Goal: Check status: Check status

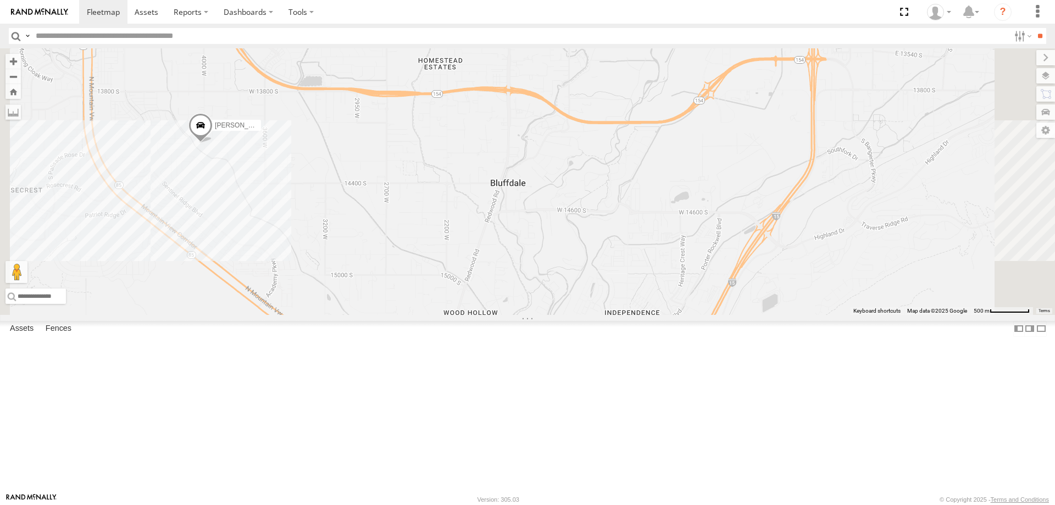
click at [317, 129] on span "[PERSON_NAME] 2020 F350 GT2" at bounding box center [266, 125] width 102 height 8
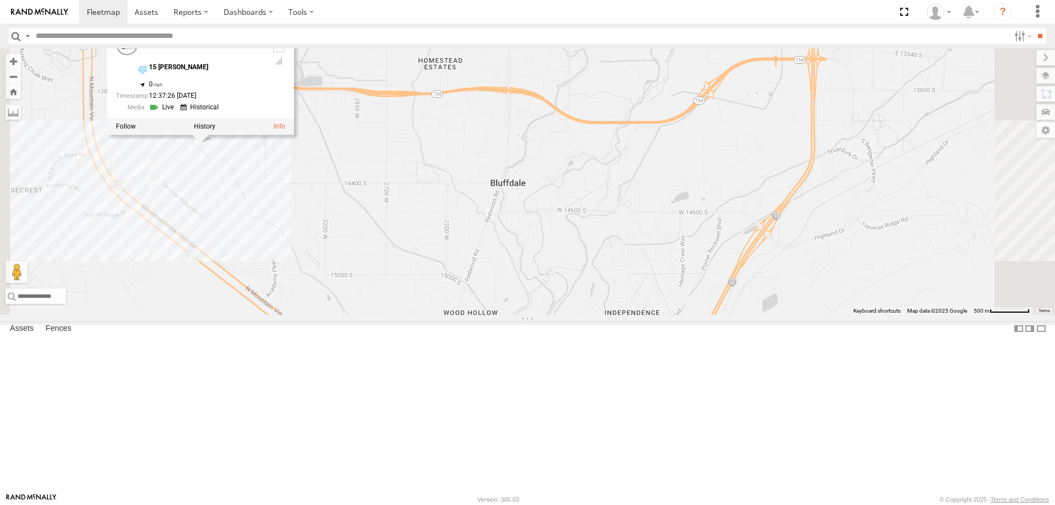
click at [416, 272] on div "[PERSON_NAME] 2017 E350 GT1 [PERSON_NAME] -2023 F150 SHOP 2022 F150 JARED -2017…" at bounding box center [527, 181] width 1055 height 266
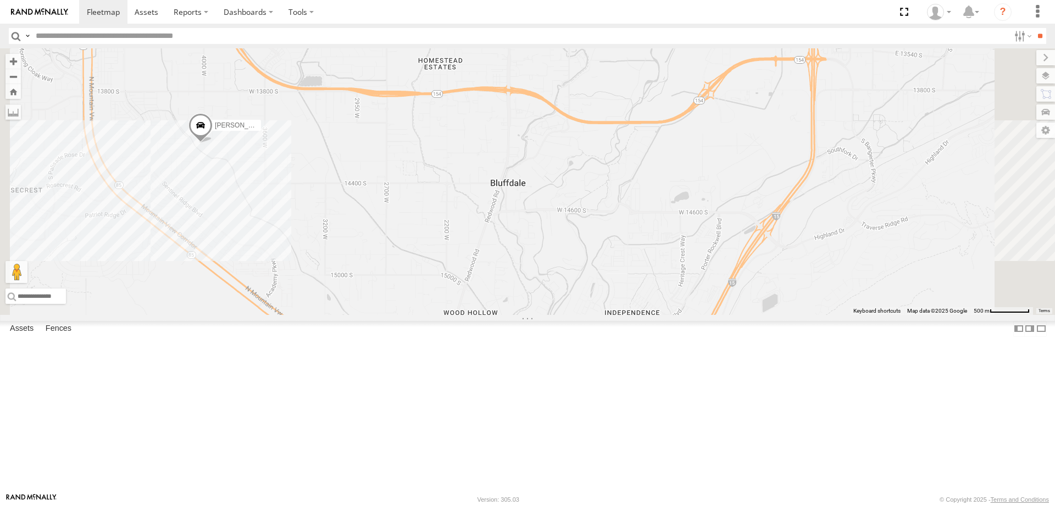
click at [330, 234] on div "[PERSON_NAME] 2017 E350 GT1 [PERSON_NAME] -2023 F150 SHOP 2022 F150 JARED -2017…" at bounding box center [527, 181] width 1055 height 266
click at [433, 249] on div "[PERSON_NAME] 2017 E350 GT1 [PERSON_NAME] -2023 F150 SHOP 2022 F150 JARED -2017…" at bounding box center [527, 181] width 1055 height 266
click at [335, 233] on div "[PERSON_NAME] 2017 E350 GT1 [PERSON_NAME] -2023 F150 SHOP 2022 F150 JARED -2017…" at bounding box center [527, 181] width 1055 height 266
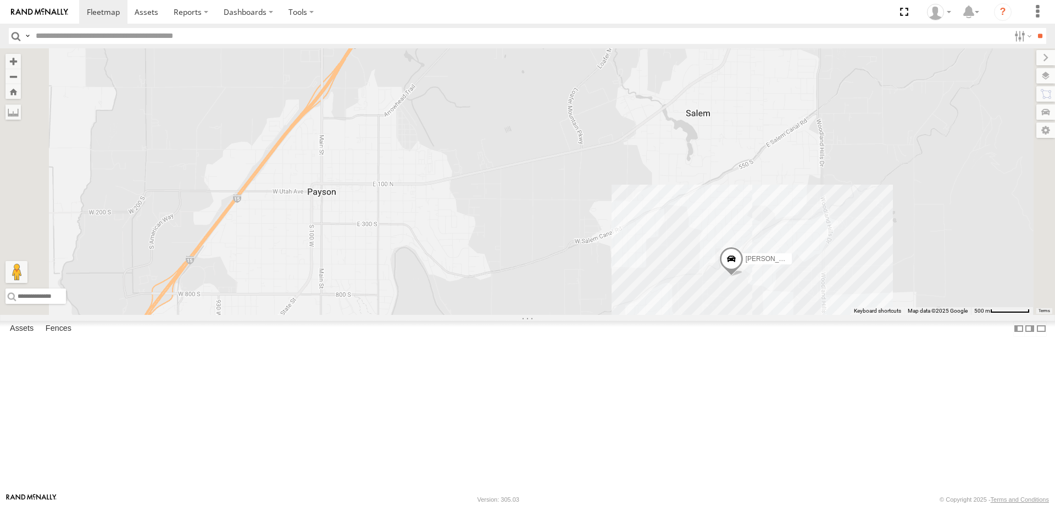
click at [868, 315] on div "[PERSON_NAME] 2017 E350 GT1 [PERSON_NAME] -2023 F150 SHOP 2022 F150 JARED -2017…" at bounding box center [527, 181] width 1055 height 266
click at [826, 315] on div "[PERSON_NAME] 2017 E350 GT1 [PERSON_NAME] -2023 F150 SHOP 2022 F150 JARED -2017…" at bounding box center [527, 181] width 1055 height 266
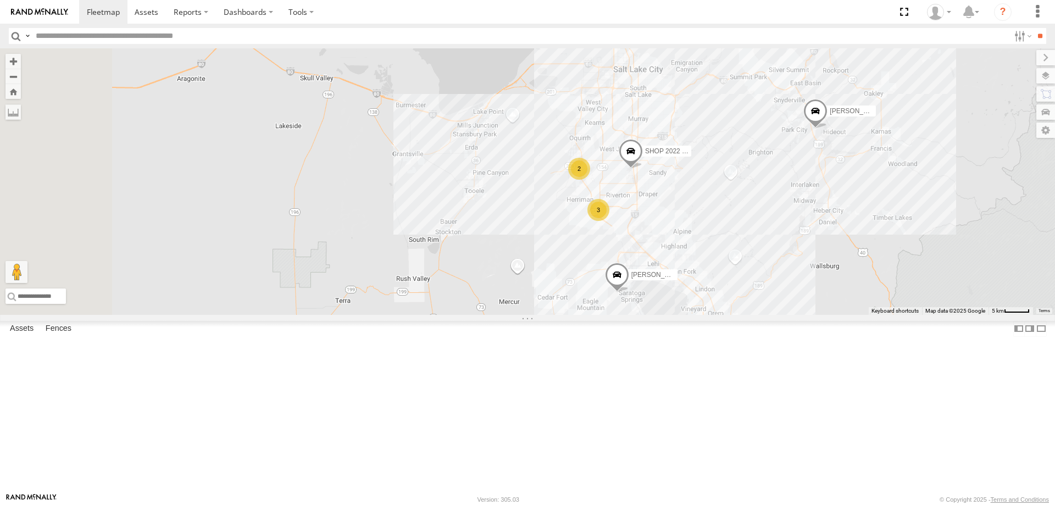
drag, startPoint x: 788, startPoint y: 211, endPoint x: 838, endPoint y: 313, distance: 112.8
click at [838, 313] on div "[PERSON_NAME] 2017 E350 GT1 [PERSON_NAME] -2023 F150 SHOP 2022 F150 JARED -2017…" at bounding box center [527, 181] width 1055 height 266
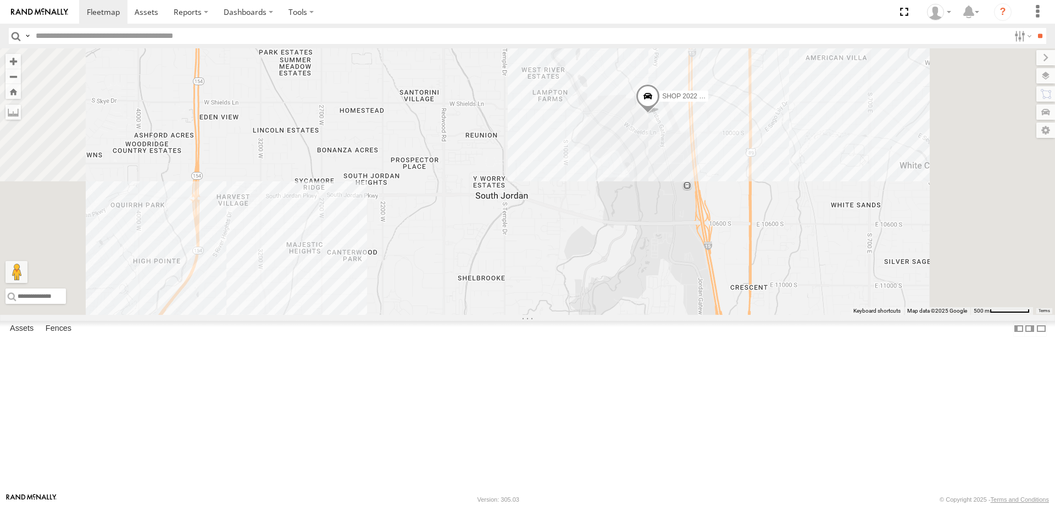
click at [714, 100] on span "SHOP 2022 F150" at bounding box center [688, 96] width 52 height 8
click at [780, 248] on div "[PERSON_NAME] 2017 E350 GT1 [PERSON_NAME] -2023 F150 SHOP 2022 F150 JARED -2017…" at bounding box center [527, 181] width 1055 height 266
click at [714, 100] on span "SHOP 2022 F150" at bounding box center [688, 96] width 52 height 8
click at [806, 261] on div "[PERSON_NAME] 2017 E350 GT1 [PERSON_NAME] -2023 F150 SHOP 2022 F150 JARED -2017…" at bounding box center [527, 181] width 1055 height 266
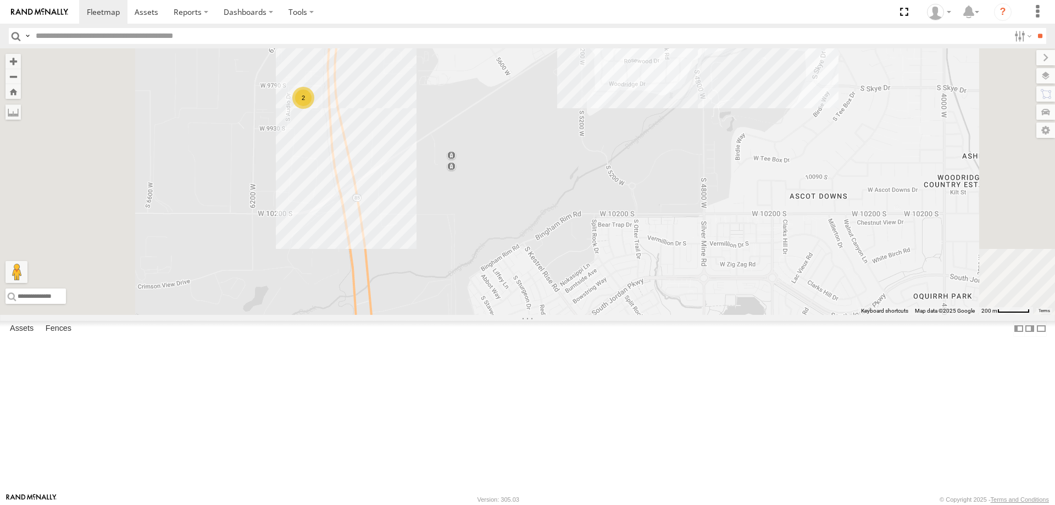
drag, startPoint x: 380, startPoint y: 160, endPoint x: 435, endPoint y: 222, distance: 83.3
click at [430, 229] on div "[PERSON_NAME] 2017 E350 GT1 [PERSON_NAME] -2023 F150 SHOP 2022 F150 JARED -2017…" at bounding box center [527, 181] width 1055 height 266
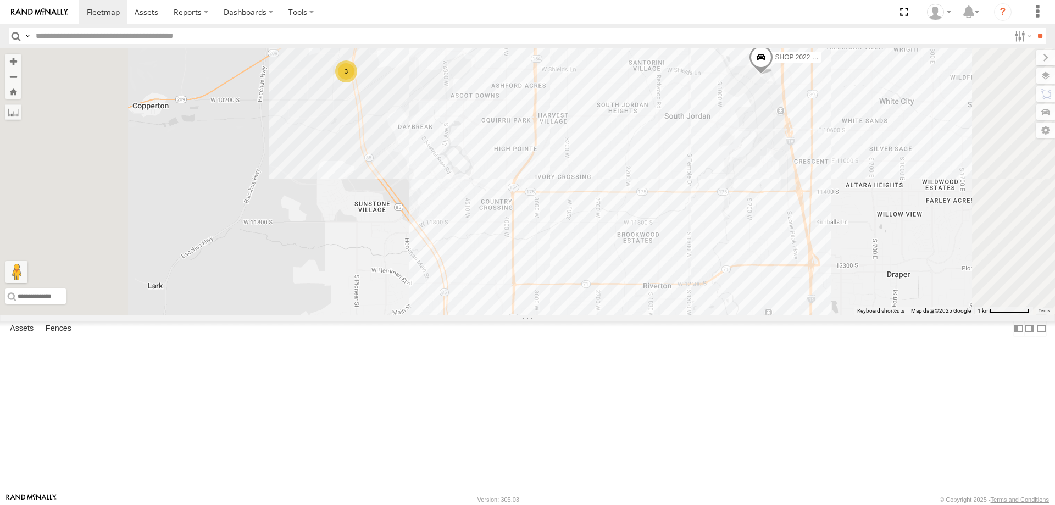
drag, startPoint x: 464, startPoint y: 114, endPoint x: 499, endPoint y: 200, distance: 93.1
click at [499, 200] on div "[PERSON_NAME] 2017 E350 GT1 [PERSON_NAME] -2023 F150 SHOP 2022 F150 JARED -2017…" at bounding box center [527, 181] width 1055 height 266
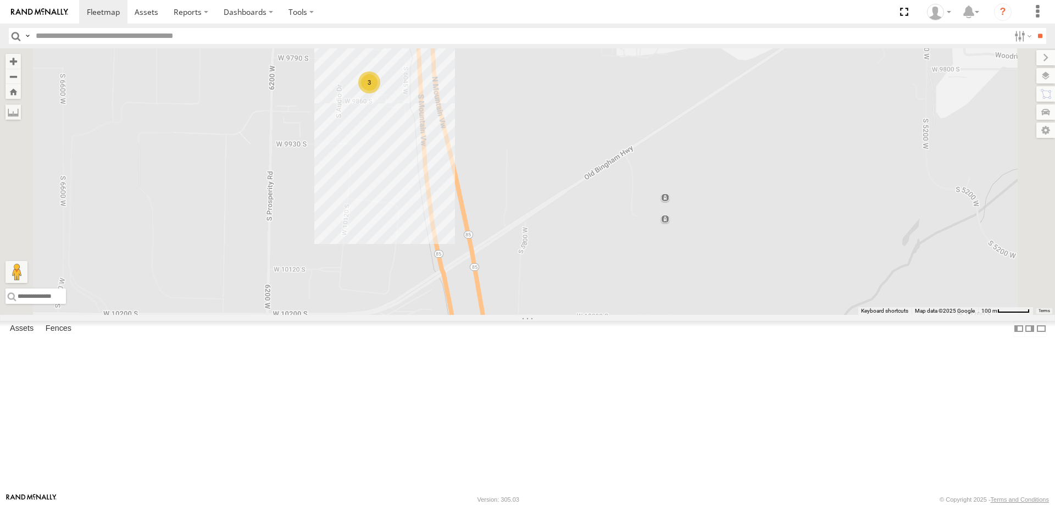
drag, startPoint x: 525, startPoint y: 182, endPoint x: 532, endPoint y: 248, distance: 66.4
click at [532, 248] on div "[PERSON_NAME] 2017 E350 GT1 [PERSON_NAME] -2023 F150 SHOP 2022 F150 JARED -2017…" at bounding box center [527, 181] width 1055 height 266
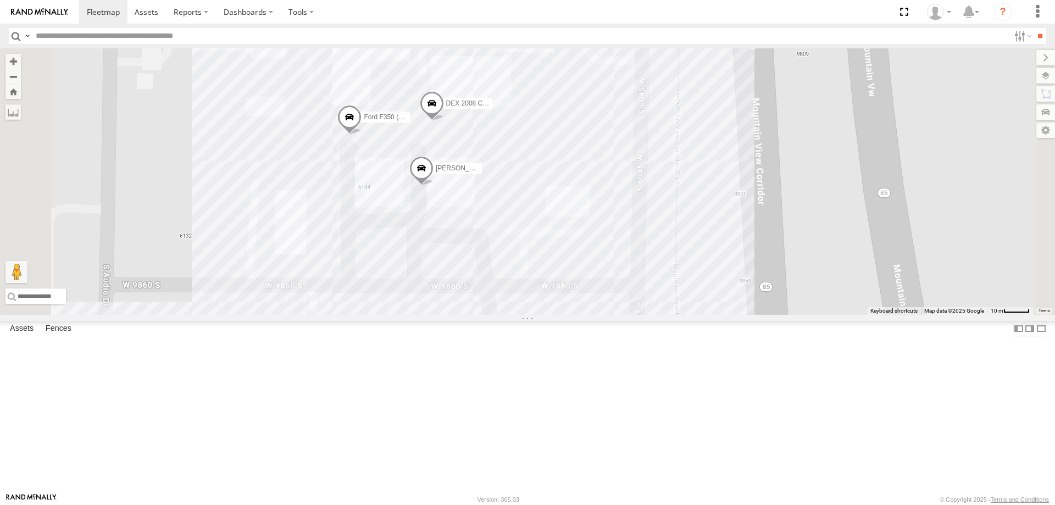
click at [497, 107] on span "DEX 2008 Chevy" at bounding box center [471, 103] width 51 height 8
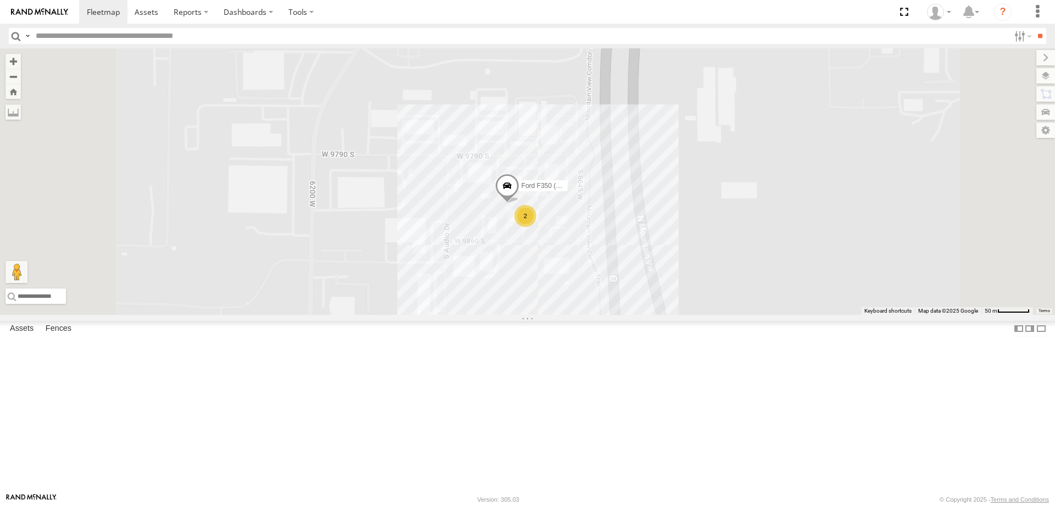
click at [854, 260] on div "[PERSON_NAME] 2017 E350 GT1 [PERSON_NAME] -2023 F150 SHOP 2022 F150 JARED -2017…" at bounding box center [527, 181] width 1055 height 266
